Goal: Task Accomplishment & Management: Manage account settings

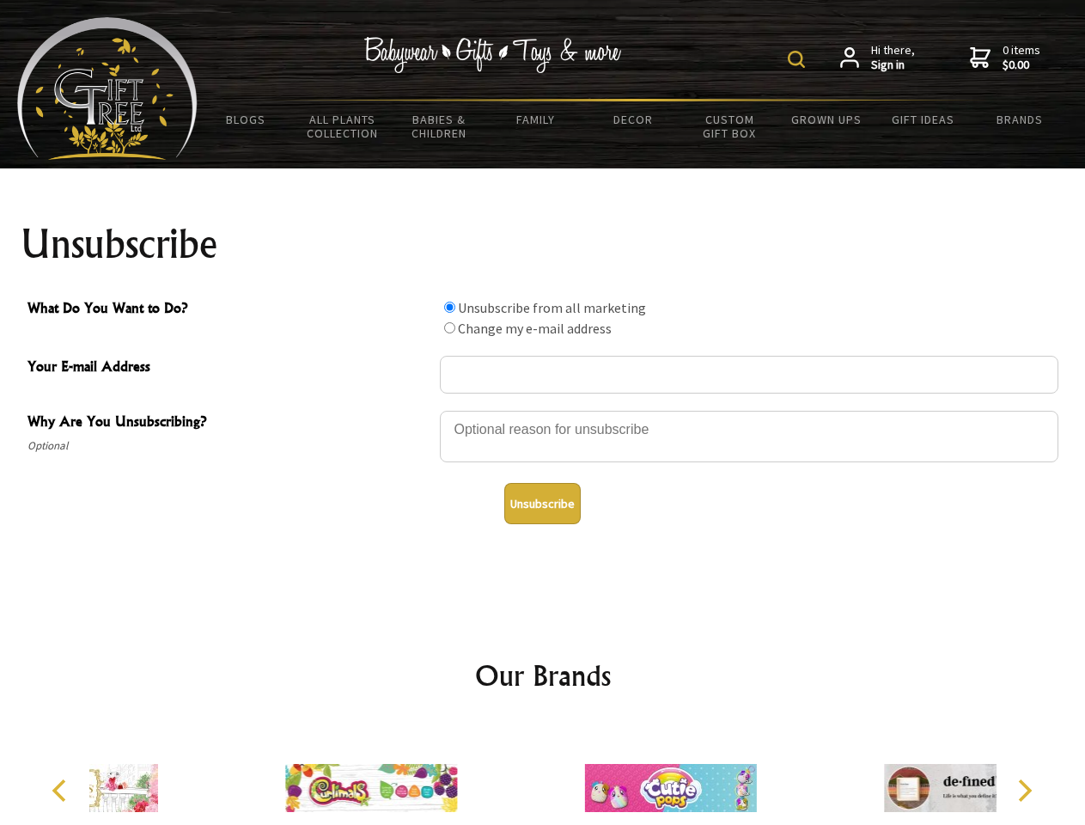
click at [799, 59] on img at bounding box center [796, 59] width 17 height 17
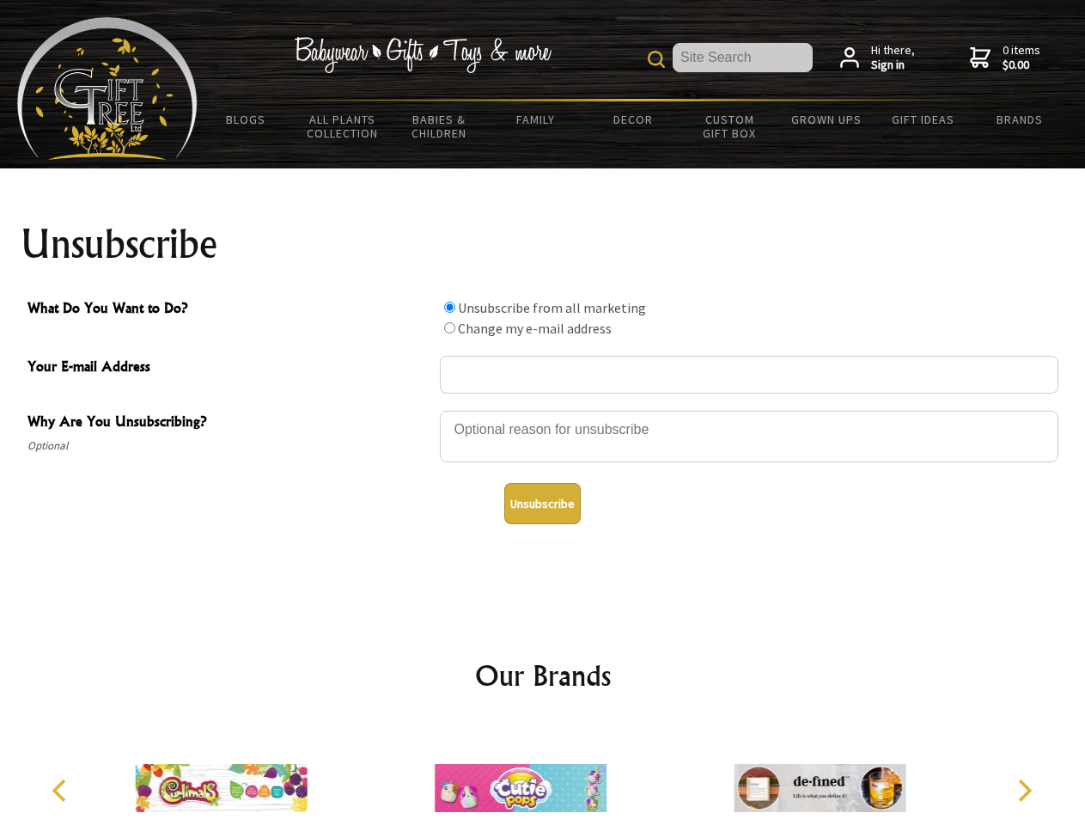
click at [543, 410] on div at bounding box center [749, 439] width 619 height 60
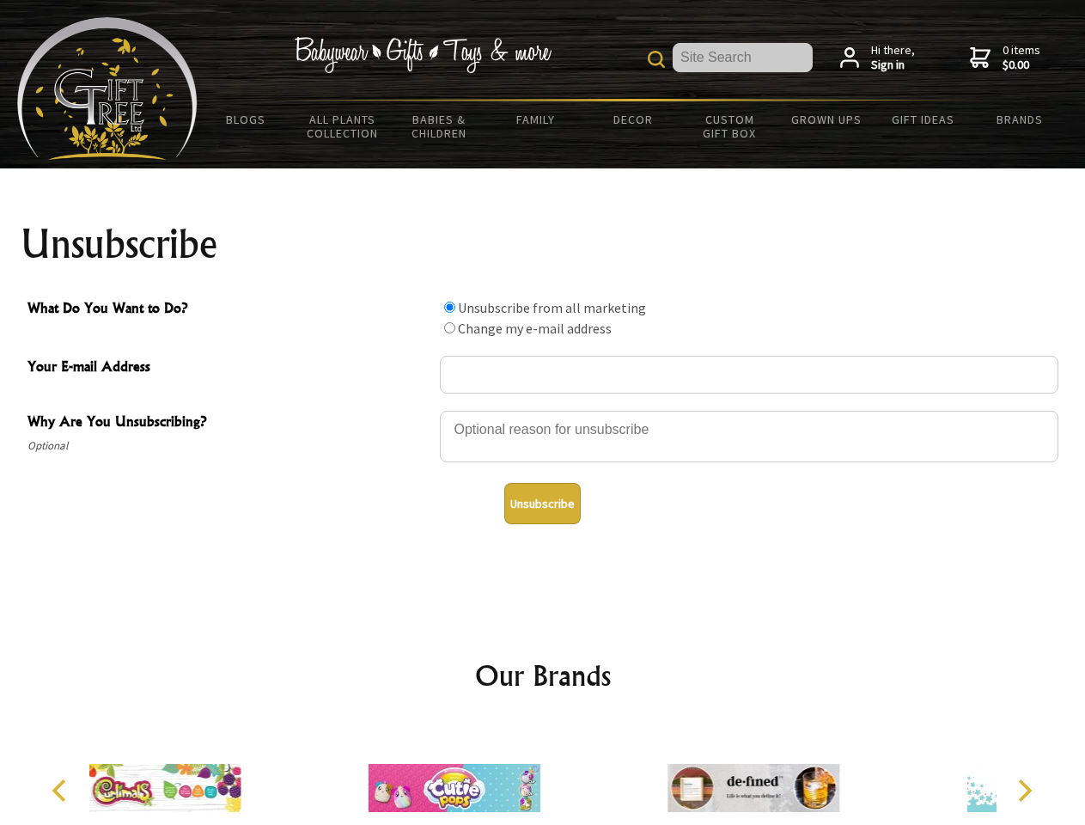
click at [449, 307] on input "What Do You Want to Do?" at bounding box center [449, 307] width 11 height 11
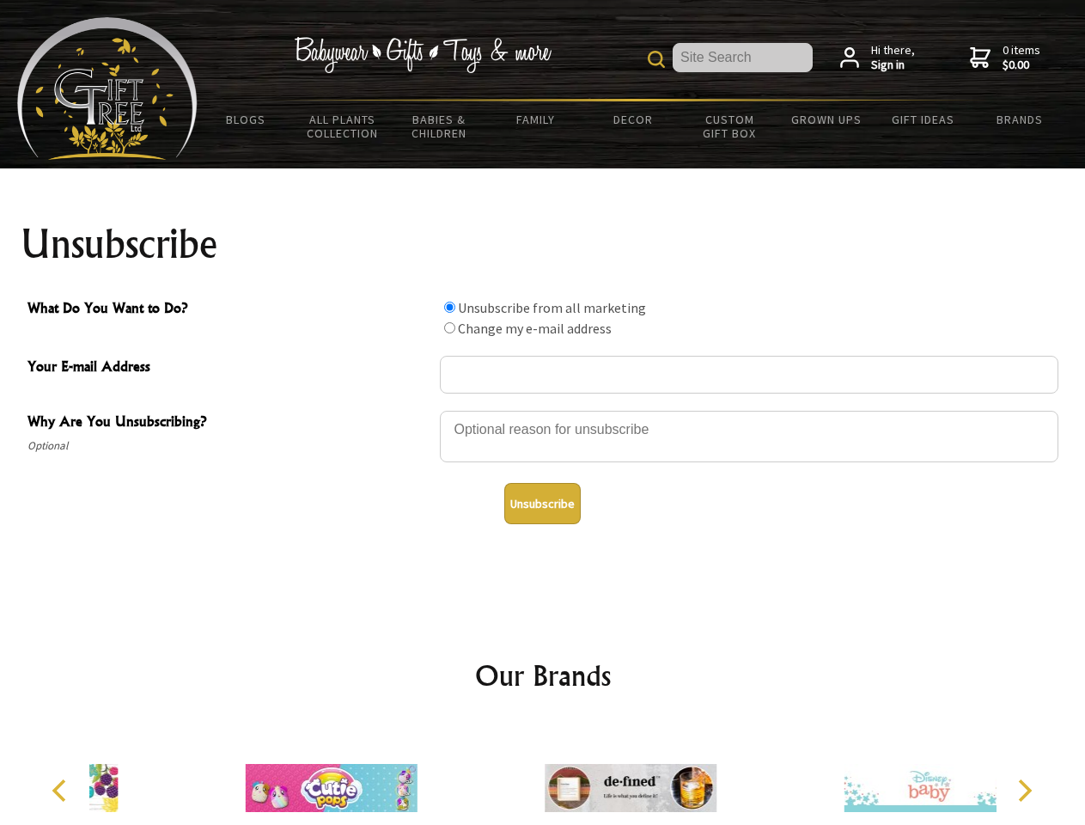
click at [449, 327] on input "What Do You Want to Do?" at bounding box center [449, 327] width 11 height 11
radio input "true"
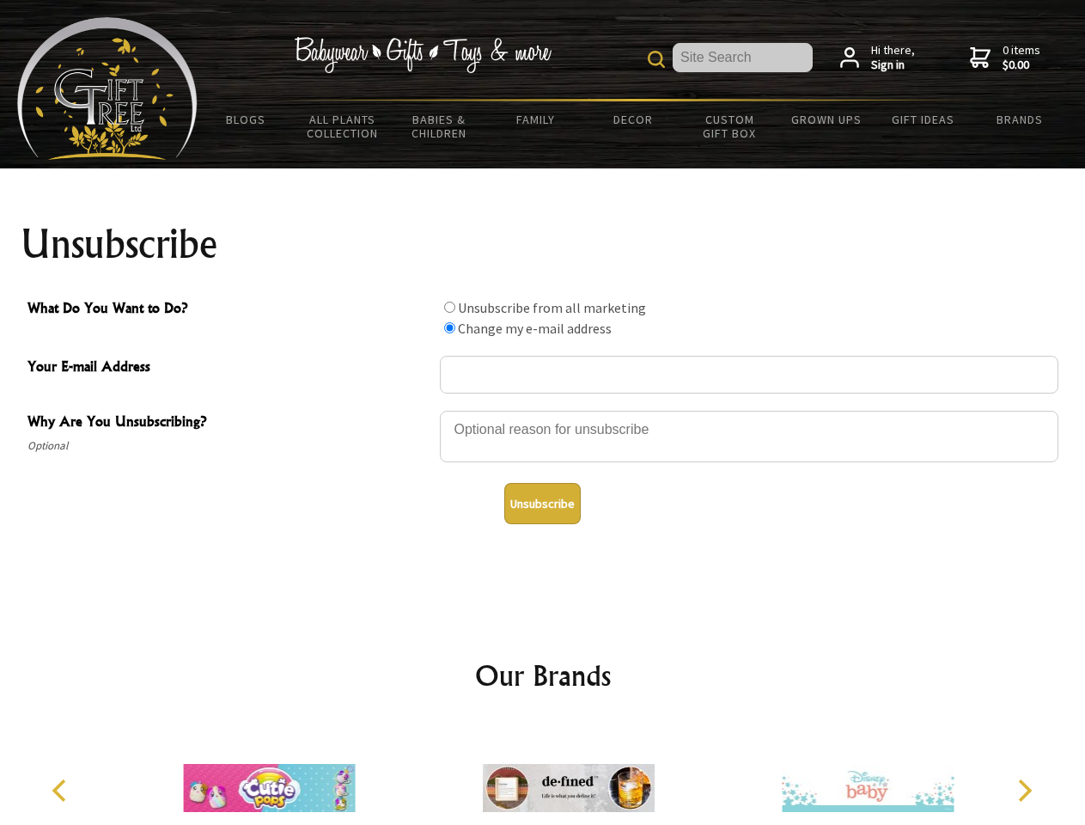
click at [542, 503] on button "Unsubscribe" at bounding box center [542, 503] width 76 height 41
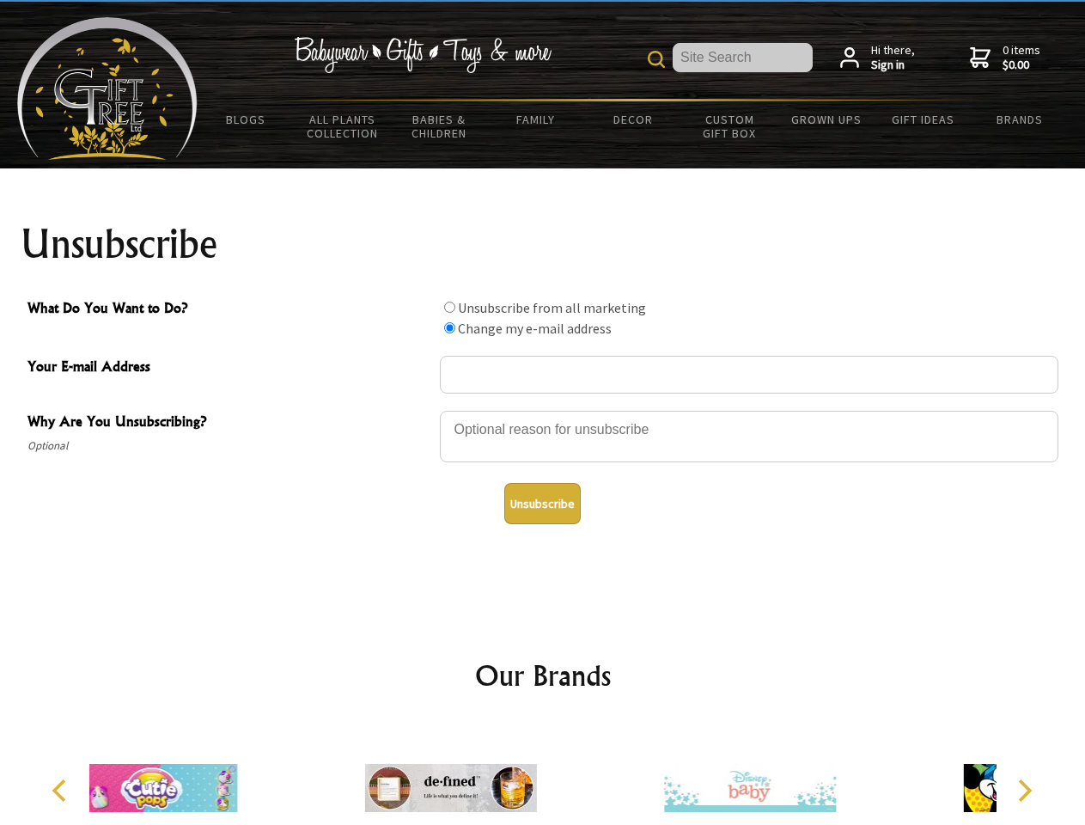
click at [543, 774] on div at bounding box center [542, 790] width 907 height 134
click at [62, 790] on icon "Previous" at bounding box center [61, 790] width 22 height 22
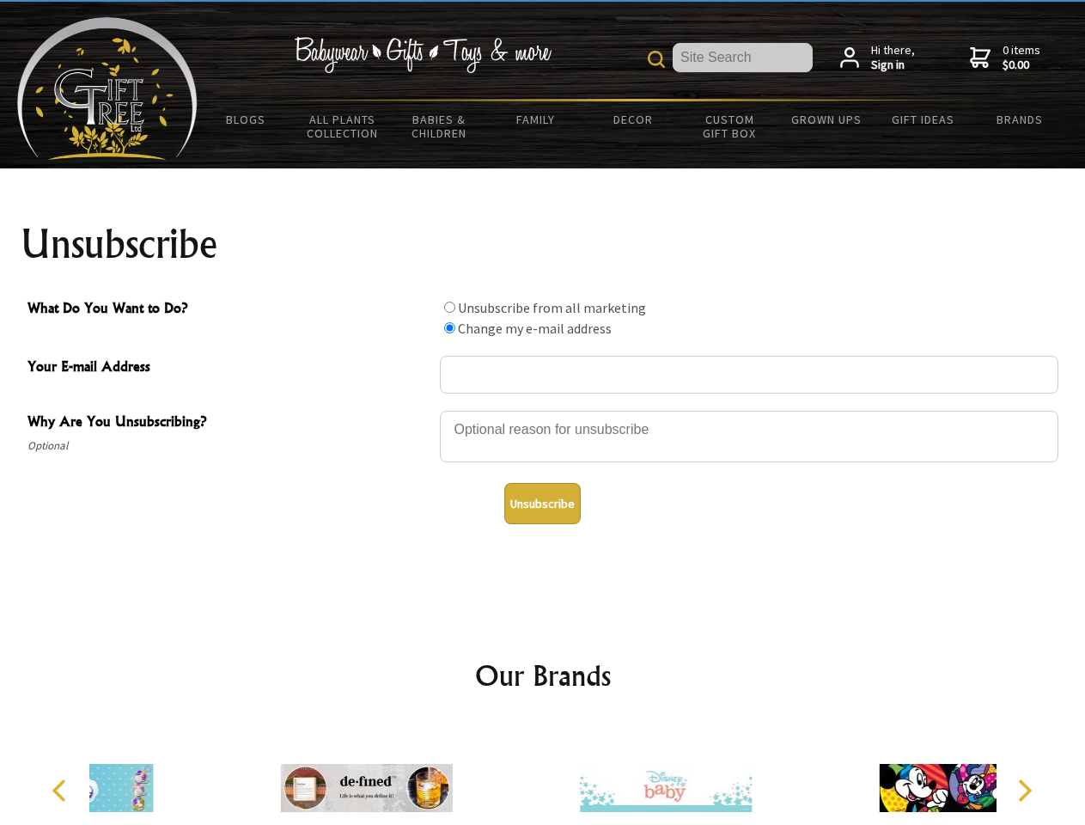
click at [1024, 790] on icon "Next" at bounding box center [1023, 790] width 22 height 22
